Goal: Task Accomplishment & Management: Manage account settings

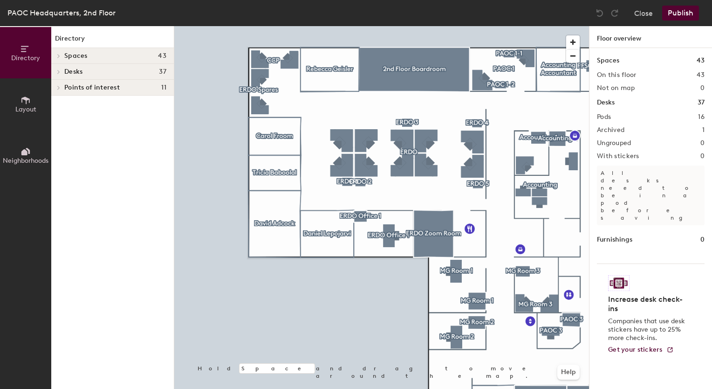
click at [63, 72] on div "Desks 37" at bounding box center [112, 72] width 123 height 16
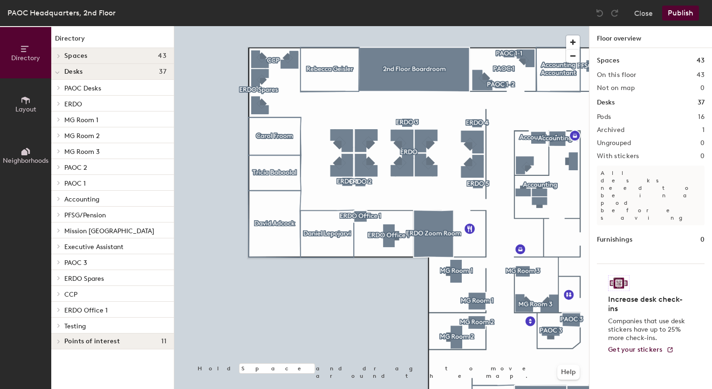
click at [62, 309] on span at bounding box center [58, 309] width 8 height 5
click at [97, 327] on p "ERDO Office 1" at bounding box center [85, 324] width 43 height 11
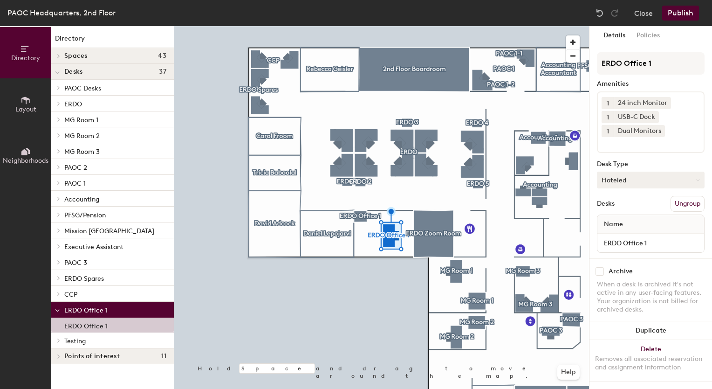
click at [646, 182] on button "Hoteled" at bounding box center [651, 180] width 108 height 17
click at [620, 211] on div "Assigned" at bounding box center [644, 209] width 93 height 14
click at [645, 38] on button "Policies" at bounding box center [648, 35] width 34 height 19
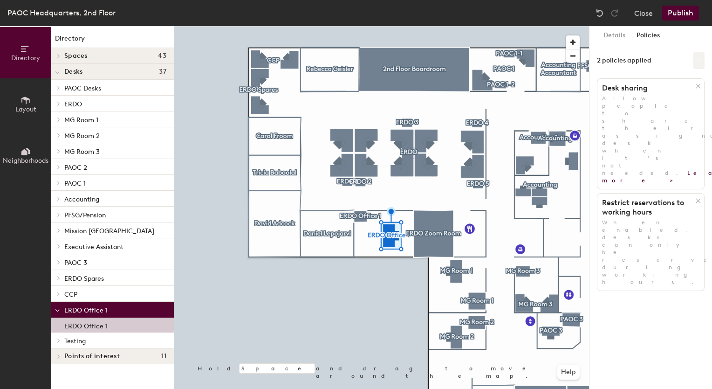
click at [697, 65] on button at bounding box center [699, 60] width 11 height 17
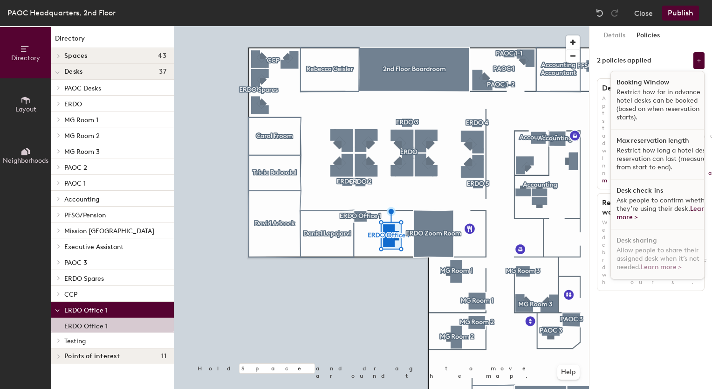
click at [660, 312] on div "Details Policies 2 policies applied Booking Window Restrict how far in advance …" at bounding box center [651, 207] width 123 height 363
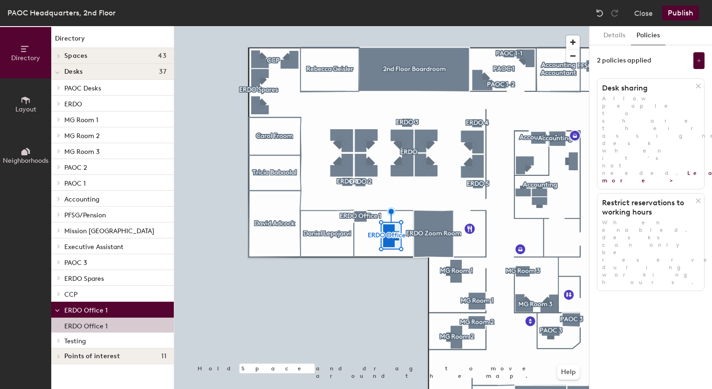
click at [686, 19] on button "Publish" at bounding box center [680, 13] width 37 height 15
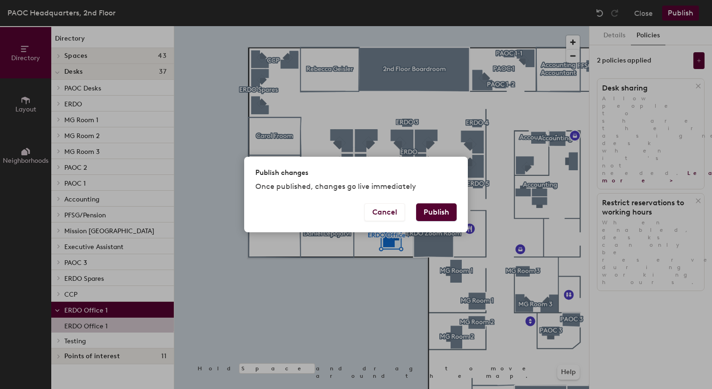
click at [440, 206] on button "Publish" at bounding box center [436, 212] width 41 height 18
